Goal: Check status: Check status

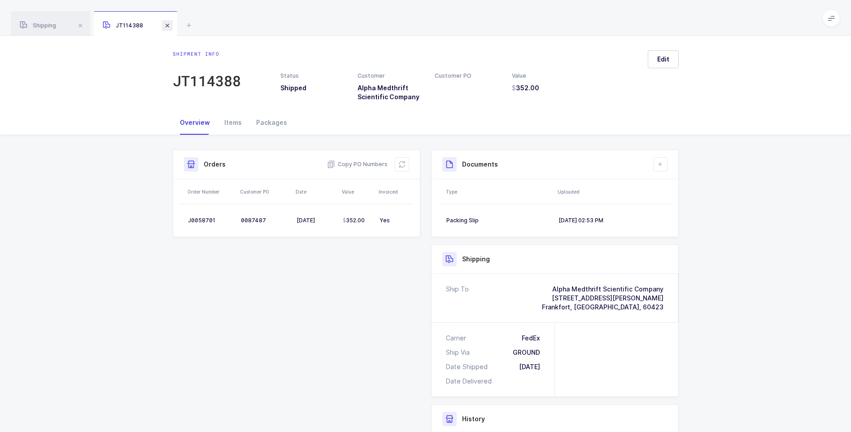
click at [167, 27] on span at bounding box center [167, 25] width 11 height 11
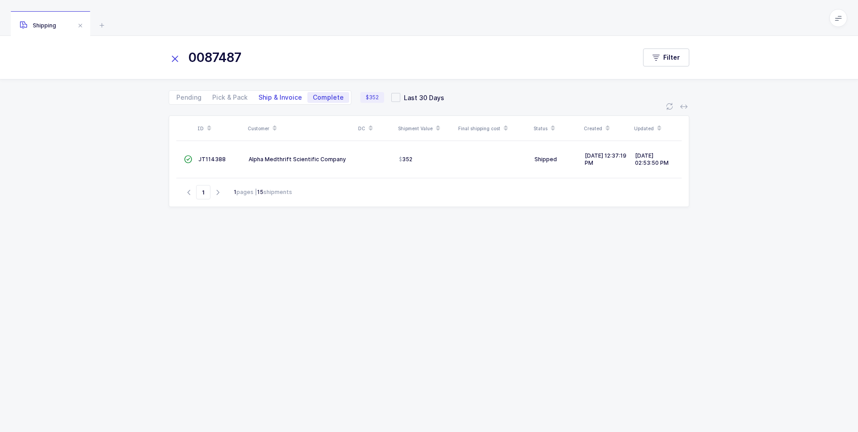
click at [269, 100] on span "Ship & Invoice" at bounding box center [281, 97] width 44 height 6
click at [259, 98] on input "Ship & Invoice" at bounding box center [256, 95] width 6 height 6
radio input "true"
radio input "false"
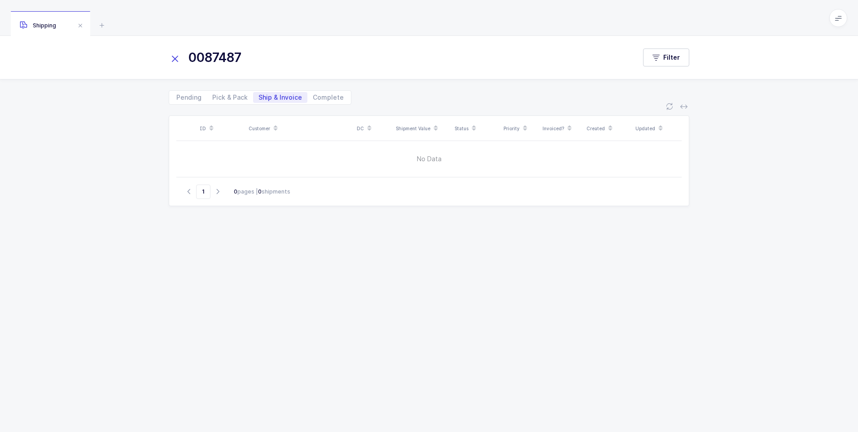
click at [171, 58] on icon at bounding box center [175, 59] width 13 height 13
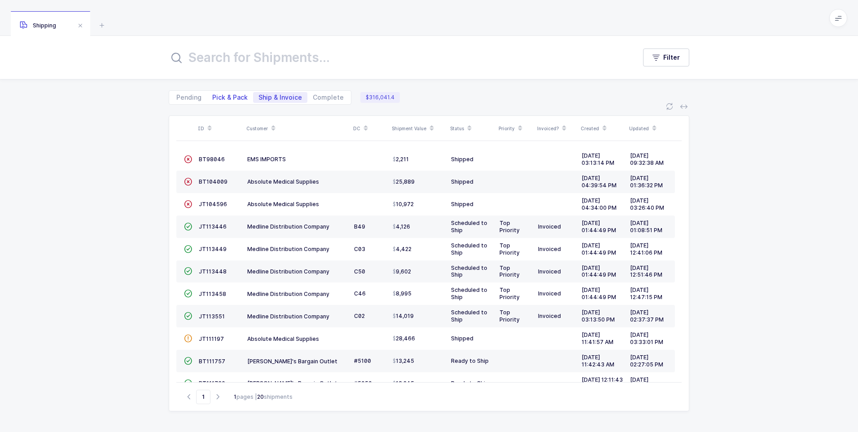
click at [230, 99] on span "Pick & Pack" at bounding box center [229, 97] width 35 height 6
click at [213, 98] on input "Pick & Pack" at bounding box center [210, 95] width 6 height 6
radio input "true"
radio input "false"
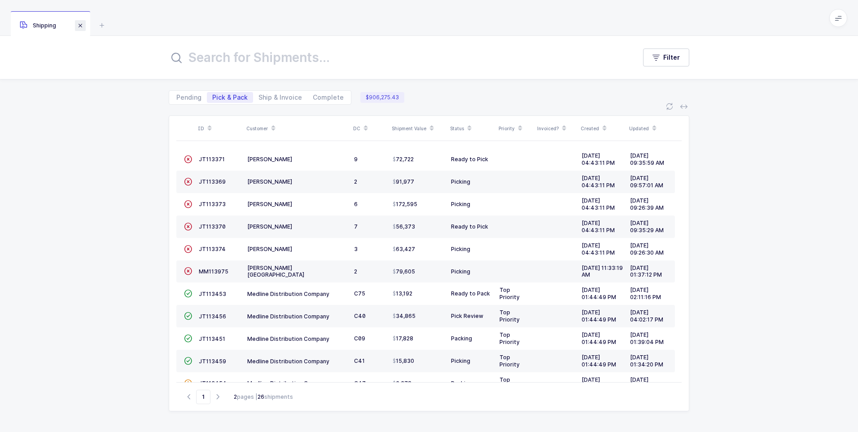
click at [80, 29] on span at bounding box center [80, 25] width 11 height 11
